Goal: Communication & Community: Answer question/provide support

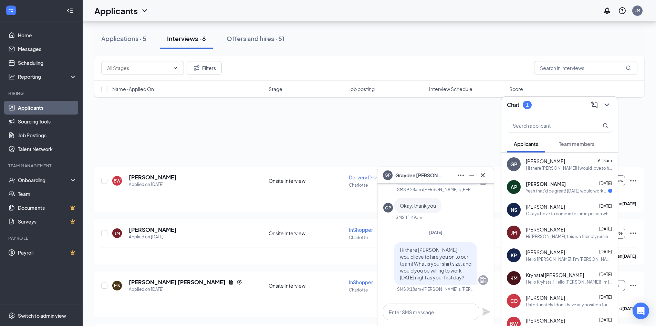
click at [581, 194] on div "AP [PERSON_NAME] [DATE] Yeah that'd be great! [DATE] would work for me if thats…" at bounding box center [560, 186] width 116 height 23
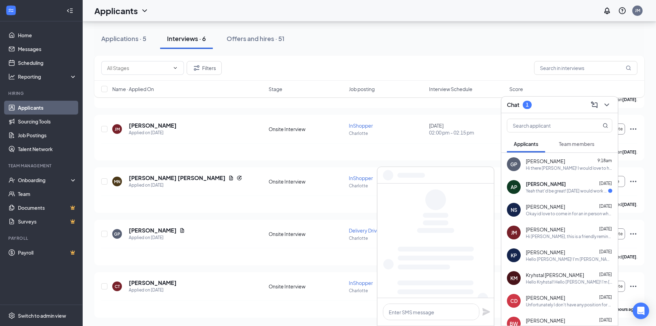
scroll to position [104, 0]
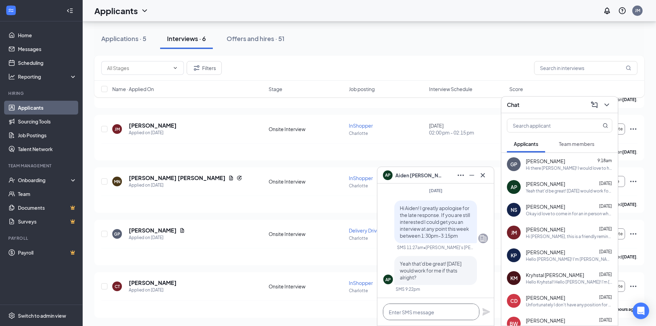
click at [433, 305] on textarea at bounding box center [431, 311] width 96 height 17
type textarea "Y"
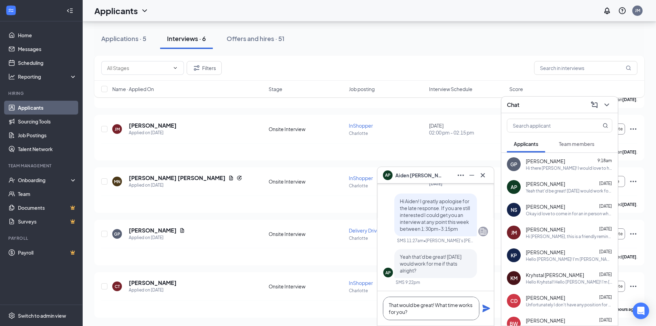
type textarea "That would be great! What time works for you?"
click at [485, 311] on icon "Plane" at bounding box center [486, 308] width 8 height 8
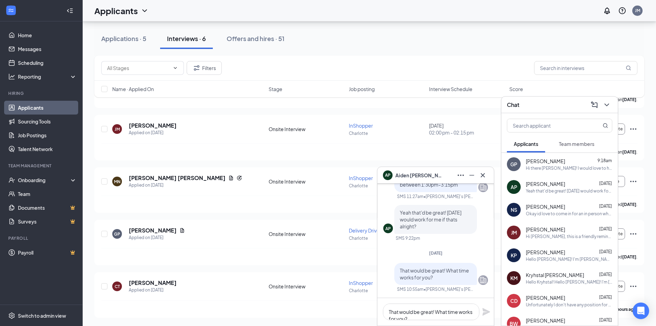
scroll to position [0, 0]
click at [487, 176] on icon "Cross" at bounding box center [483, 175] width 8 height 8
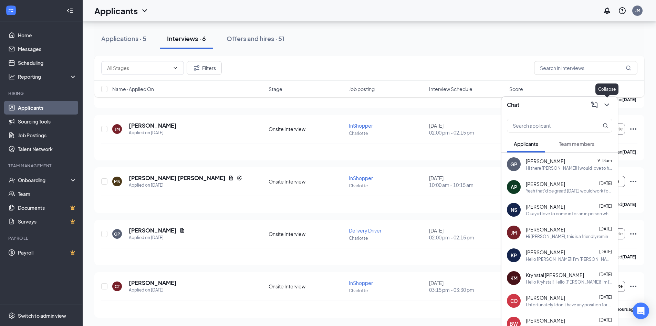
click at [612, 104] on button at bounding box center [607, 104] width 11 height 11
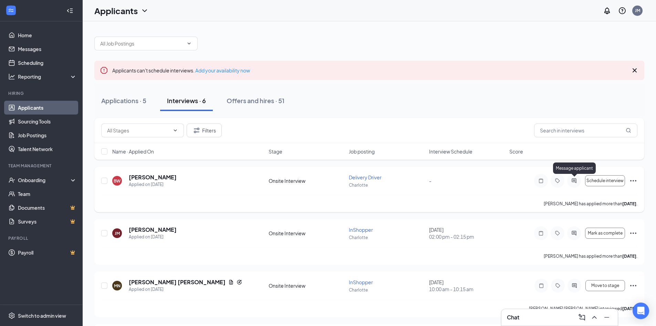
click at [576, 182] on icon "ActiveChat" at bounding box center [574, 181] width 8 height 6
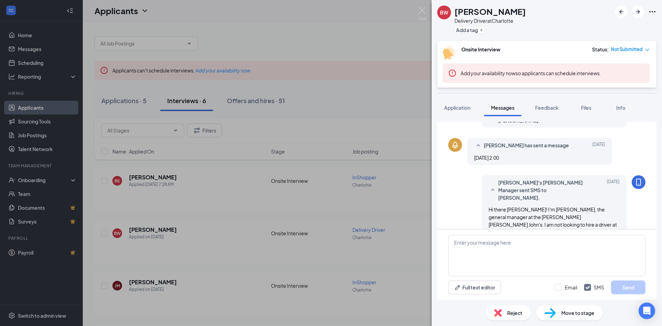
scroll to position [233, 0]
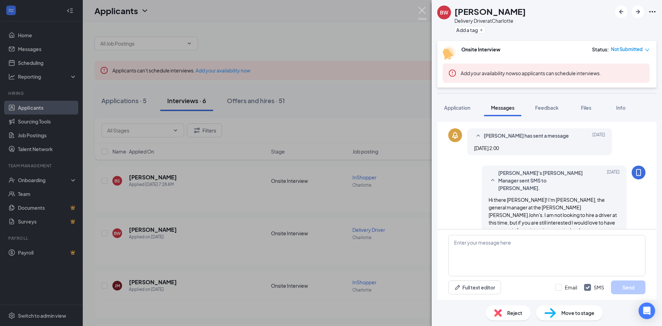
click at [424, 11] on img at bounding box center [422, 13] width 9 height 13
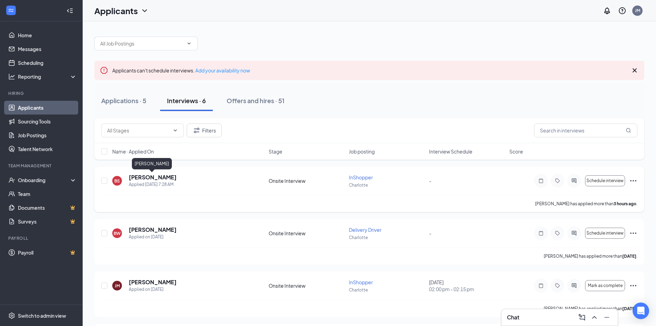
click at [166, 178] on h5 "[PERSON_NAME]" at bounding box center [153, 177] width 48 height 8
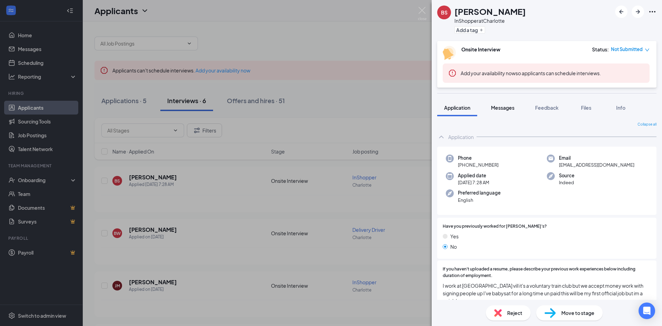
click at [502, 108] on span "Messages" at bounding box center [502, 107] width 23 height 6
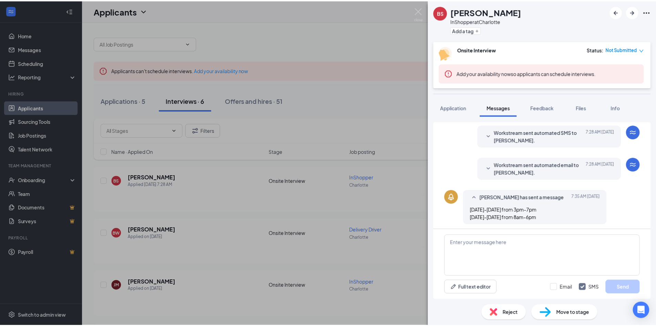
scroll to position [140, 0]
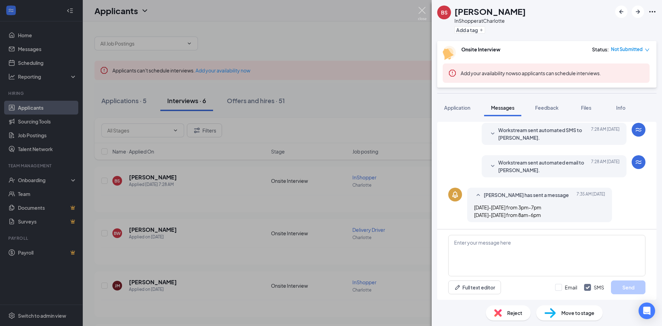
click at [420, 12] on img at bounding box center [422, 13] width 9 height 13
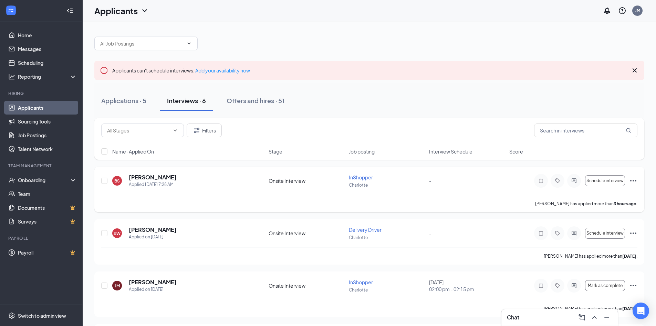
click at [635, 179] on icon "Ellipses" at bounding box center [634, 180] width 8 height 8
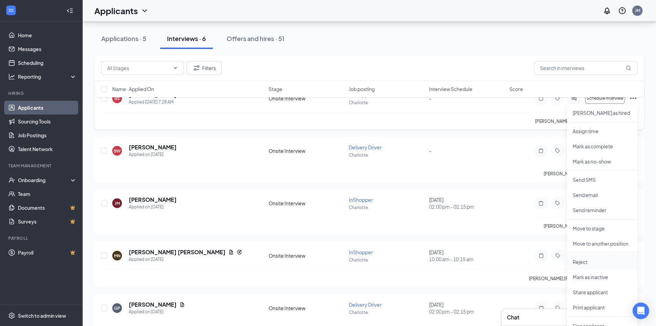
scroll to position [103, 0]
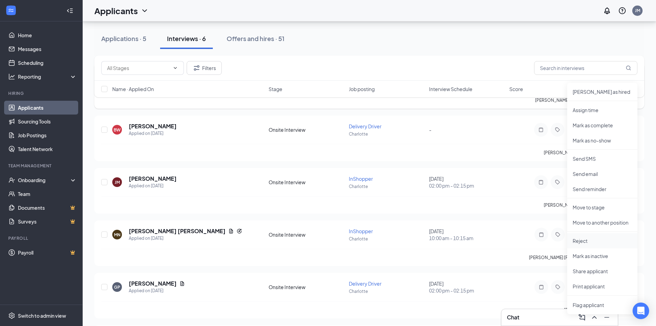
click at [590, 237] on p "Reject" at bounding box center [602, 240] width 59 height 7
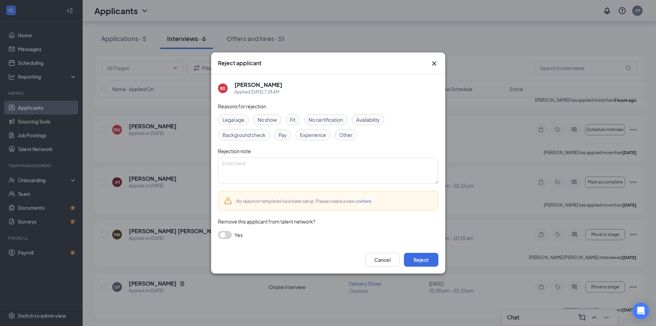
click at [363, 121] on span "Availability" at bounding box center [368, 120] width 24 height 8
click at [422, 260] on button "Reject" at bounding box center [421, 260] width 34 height 14
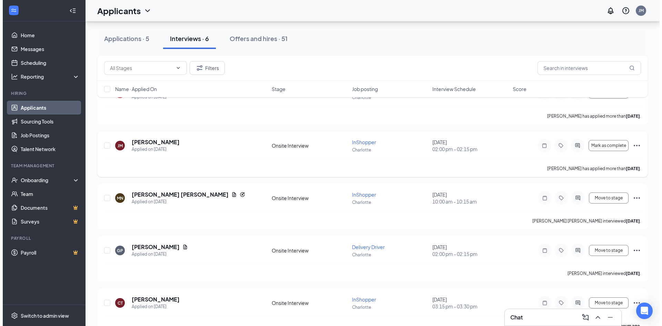
scroll to position [104, 0]
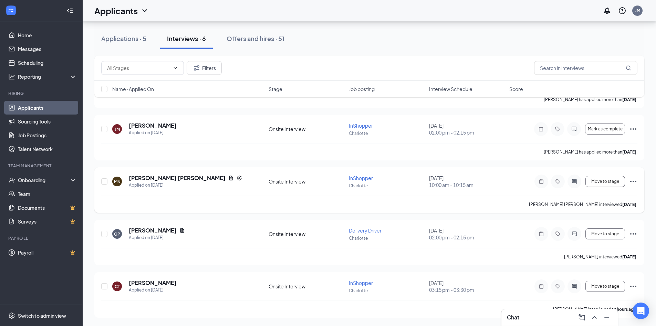
click at [579, 182] on icon "ActiveChat" at bounding box center [575, 181] width 8 height 6
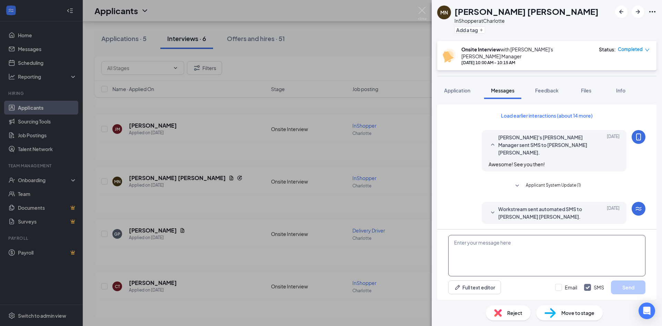
click at [533, 255] on textarea at bounding box center [546, 255] width 197 height 41
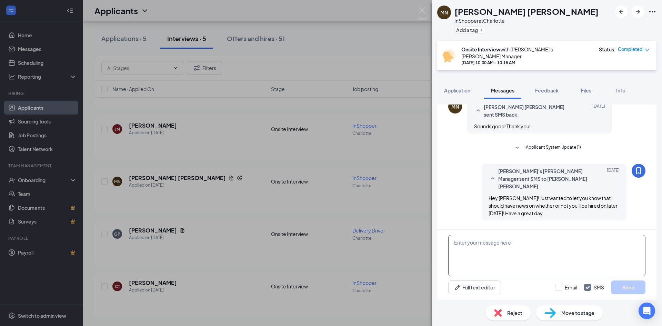
scroll to position [239, 0]
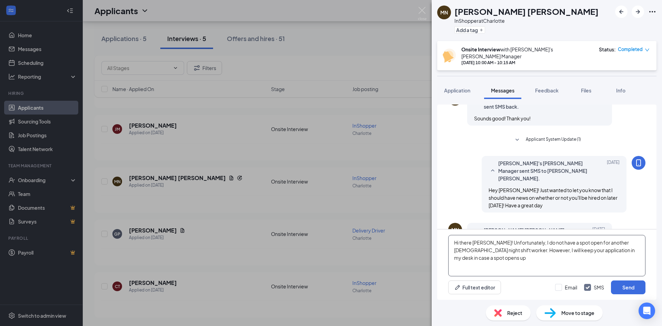
click at [576, 250] on textarea "Hi there [PERSON_NAME]! Unfortunately, I do not have a spot open for another [D…" at bounding box center [546, 255] width 197 height 41
click at [528, 259] on textarea "Hi there [PERSON_NAME]! Unfortunately, I do not have a spot open for another [D…" at bounding box center [546, 255] width 197 height 41
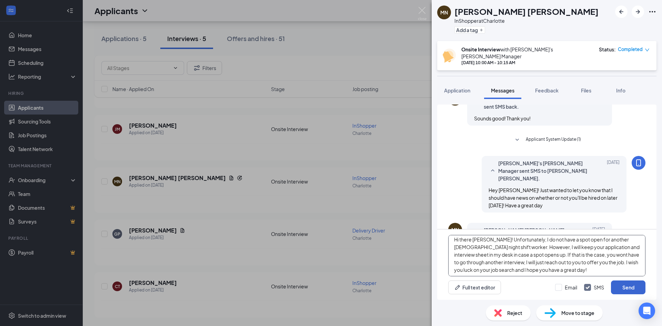
scroll to position [4, 0]
type textarea "Hi there [PERSON_NAME]! Unfortunately, I do not have a spot open for another [D…"
click at [625, 287] on button "Send" at bounding box center [628, 287] width 34 height 14
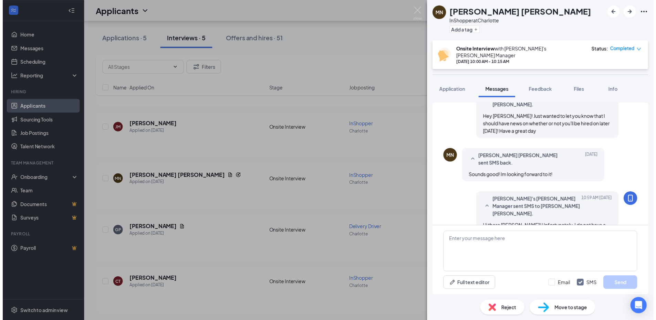
scroll to position [329, 0]
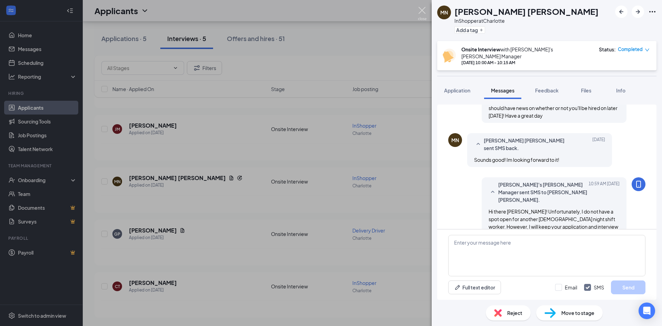
click at [422, 10] on img at bounding box center [422, 13] width 9 height 13
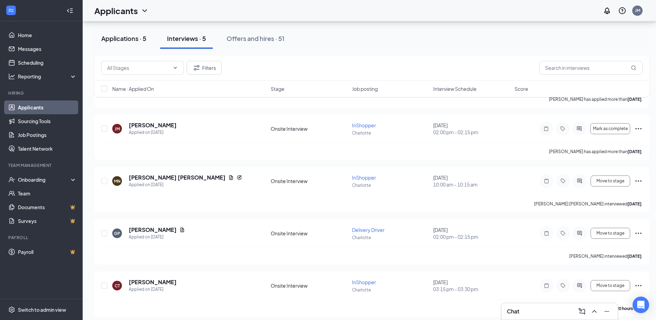
click at [112, 38] on div "Applications · 5" at bounding box center [123, 38] width 45 height 9
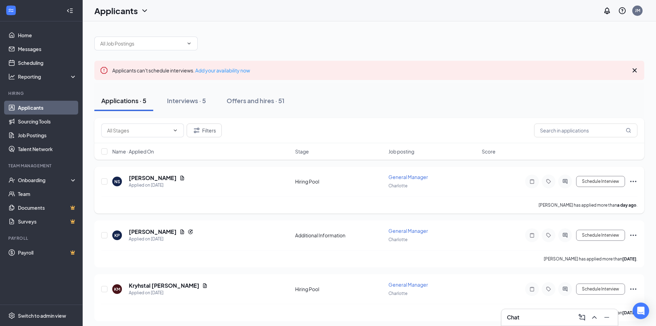
click at [560, 182] on div at bounding box center [566, 181] width 14 height 14
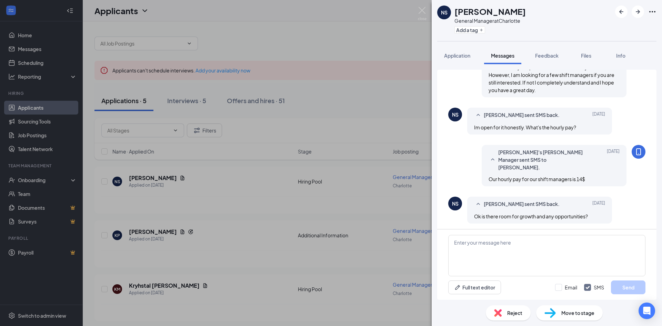
scroll to position [245, 0]
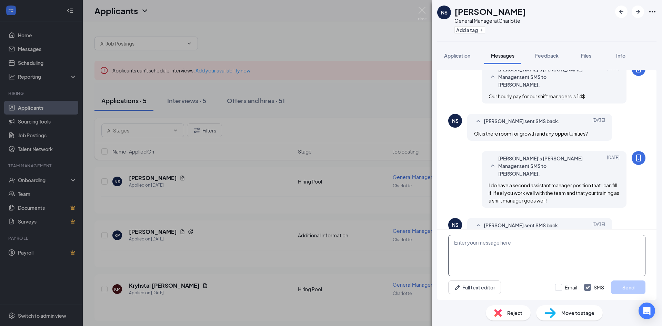
click at [544, 246] on textarea at bounding box center [546, 255] width 197 height 41
type textarea "A"
type textarea "[DATE] and [DATE] between 1:30pm to 3:00pm would work for me."
click at [623, 286] on button "Send" at bounding box center [628, 287] width 34 height 14
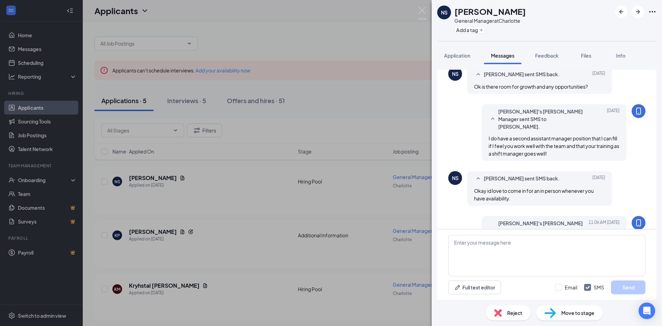
scroll to position [296, 0]
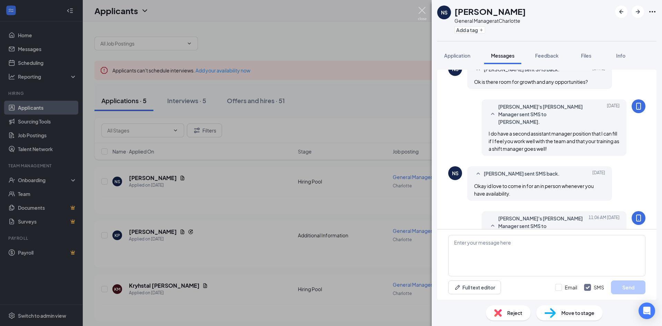
click at [422, 14] on img at bounding box center [422, 13] width 9 height 13
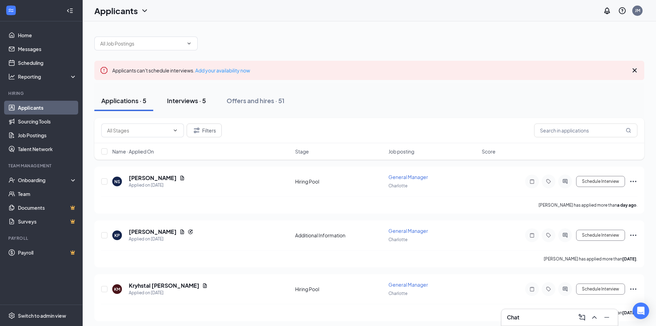
click at [185, 105] on button "Interviews · 5" at bounding box center [186, 100] width 53 height 21
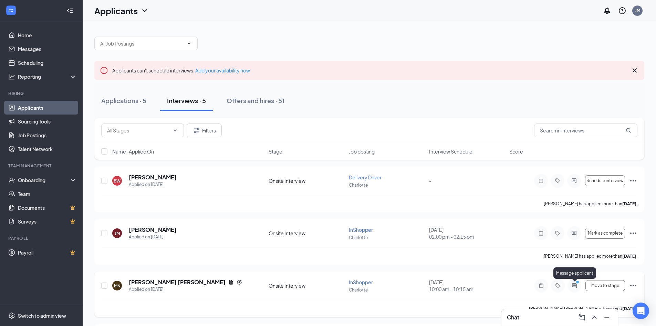
click at [572, 284] on icon "ActiveChat" at bounding box center [575, 286] width 8 height 6
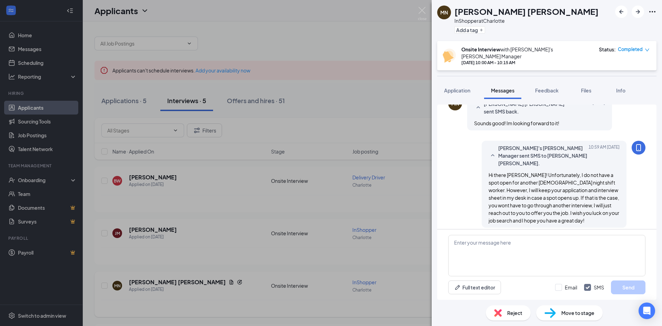
scroll to position [302, 0]
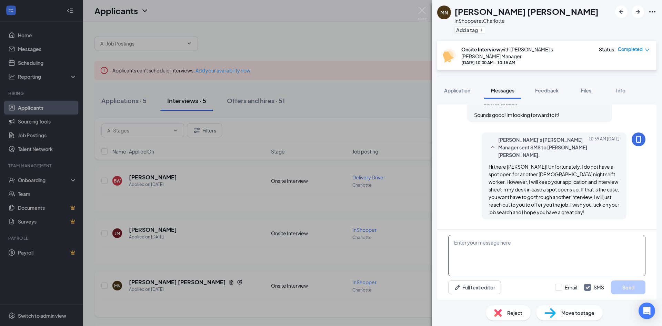
click at [558, 247] on textarea at bounding box center [546, 255] width 197 height 41
type textarea "Of course! Have a good day."
click at [638, 285] on button "Send" at bounding box center [628, 287] width 34 height 14
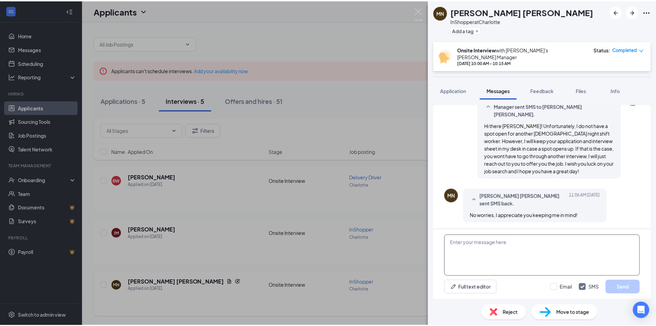
scroll to position [346, 0]
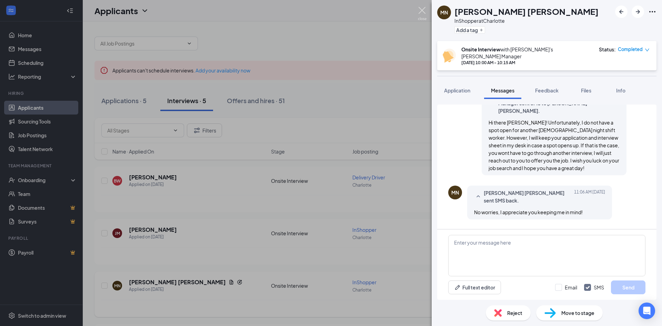
click at [421, 14] on img at bounding box center [422, 13] width 9 height 13
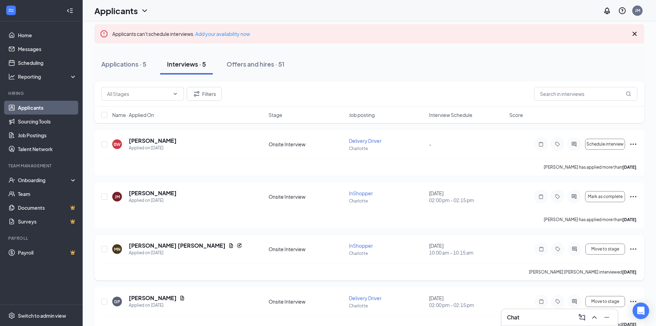
scroll to position [104, 0]
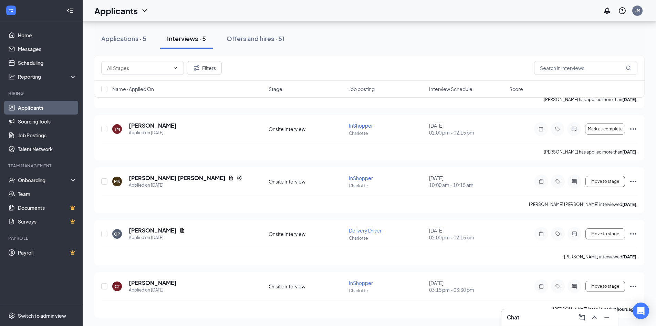
click at [637, 180] on icon "Ellipses" at bounding box center [634, 181] width 8 height 8
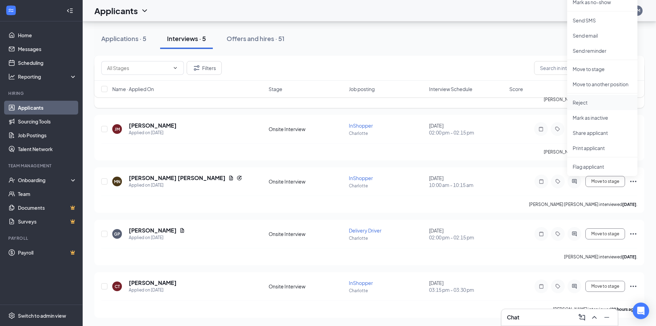
click at [592, 99] on p "Reject" at bounding box center [602, 102] width 59 height 7
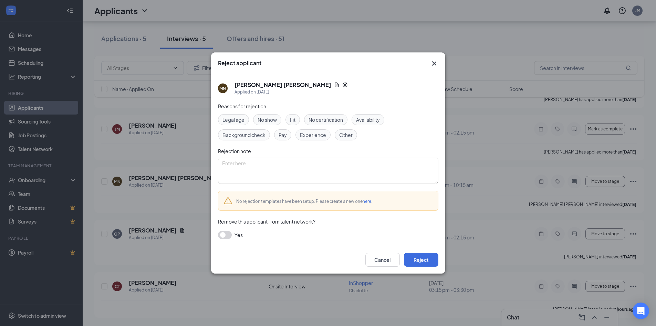
click at [368, 120] on span "Availability" at bounding box center [368, 120] width 24 height 8
click at [424, 260] on button "Reject" at bounding box center [421, 260] width 34 height 14
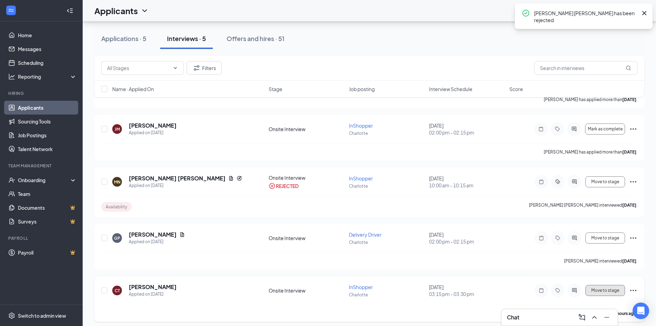
click at [623, 289] on button "Move to stage" at bounding box center [606, 290] width 40 height 11
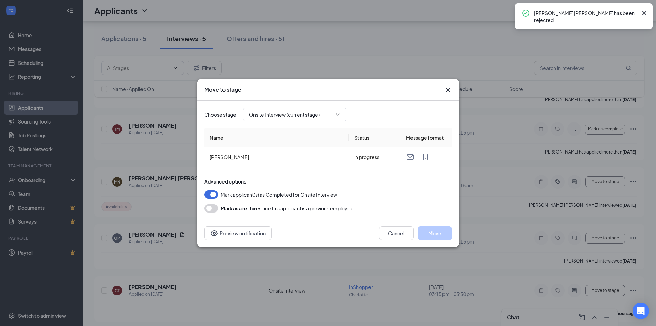
type input "Hiring Complete (final stage)"
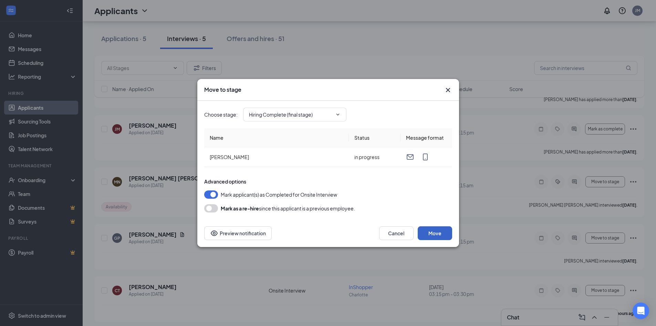
click at [440, 234] on button "Move" at bounding box center [435, 233] width 34 height 14
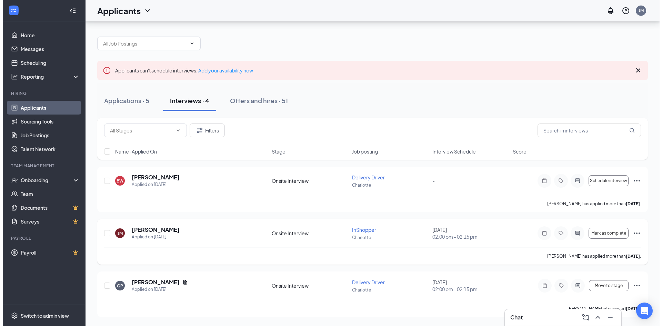
scroll to position [0, 0]
